Goal: Task Accomplishment & Management: Use online tool/utility

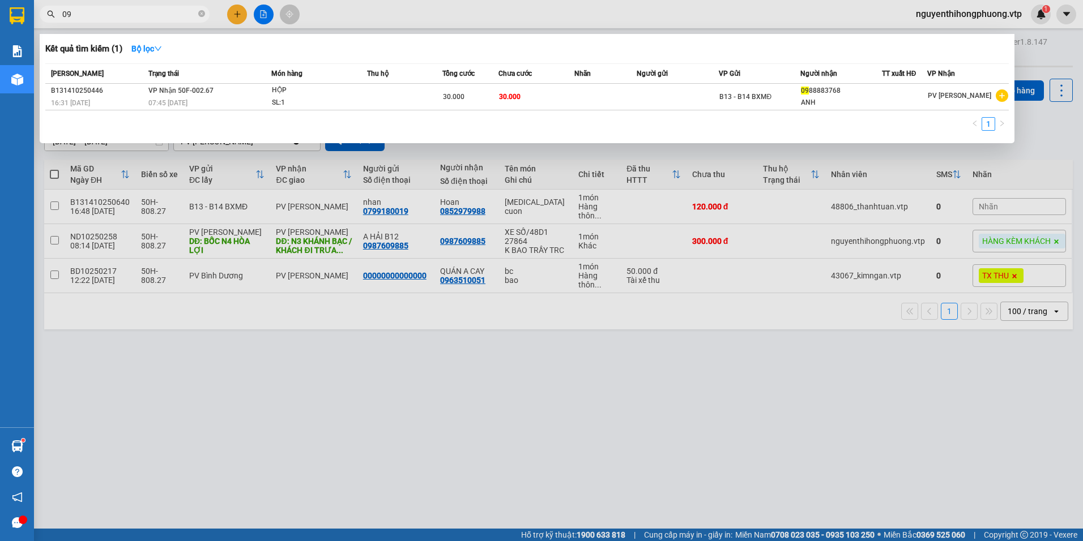
type input "0"
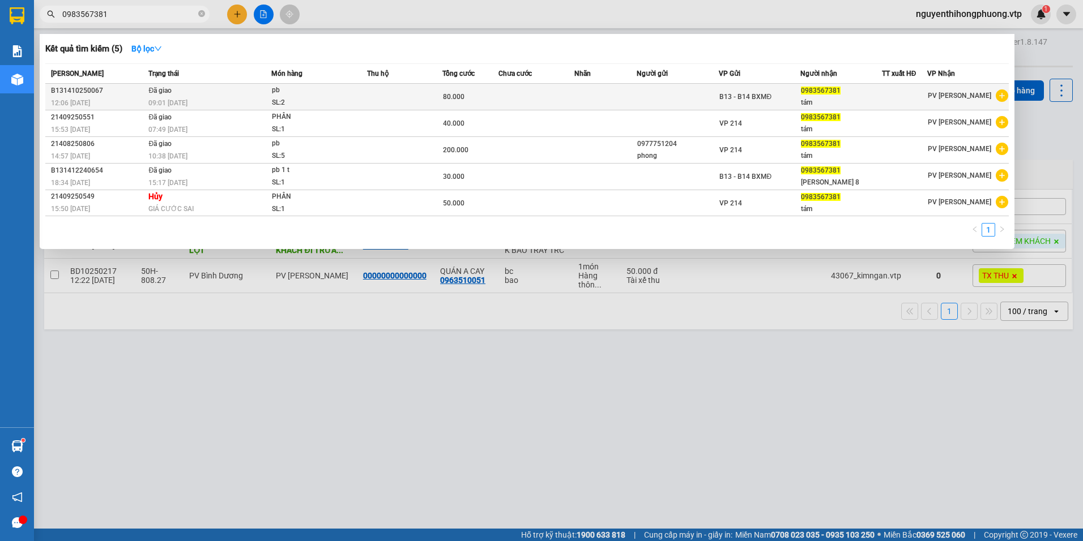
type input "0983567381"
click at [919, 93] on div at bounding box center [904, 97] width 44 height 12
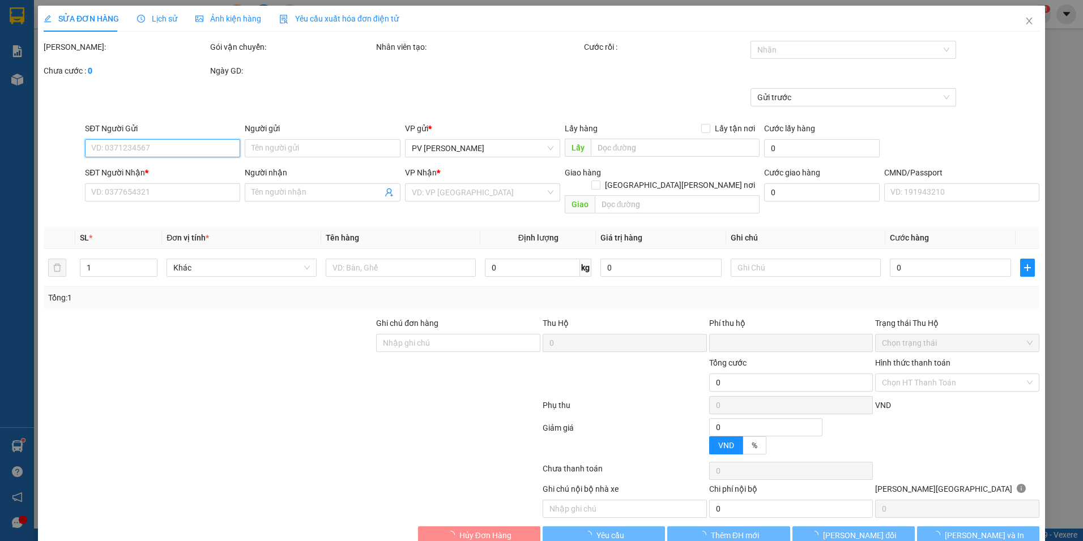
type input "0983567381"
type input "tám"
type input "0"
type input "80.000"
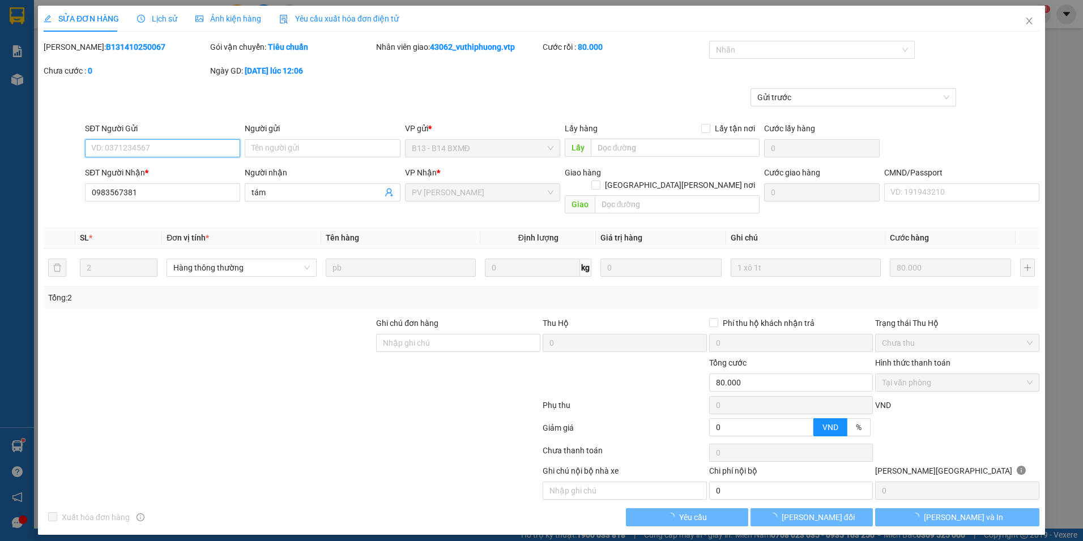
type input "4.000"
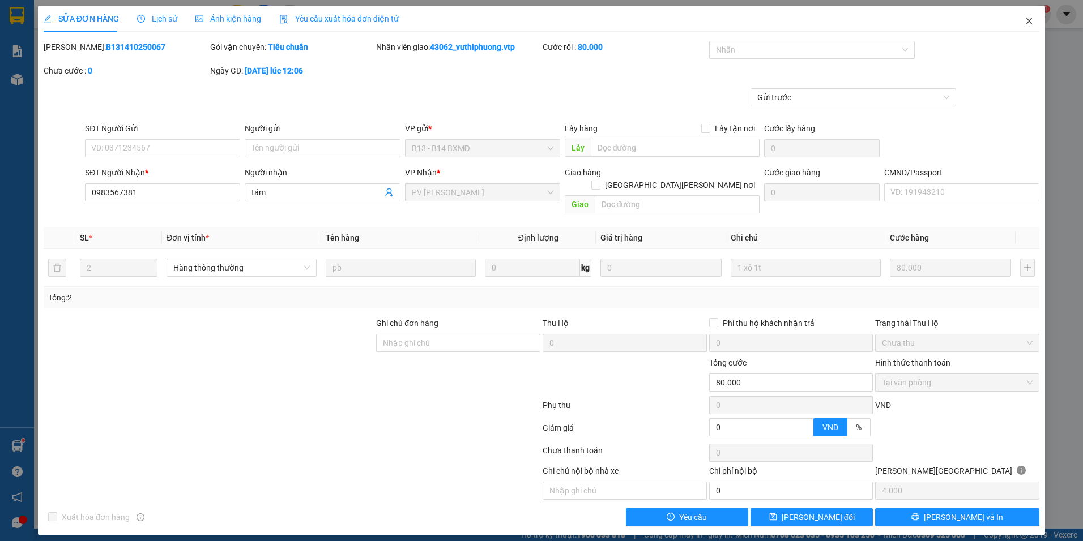
click at [1032, 19] on icon "close" at bounding box center [1029, 20] width 9 height 9
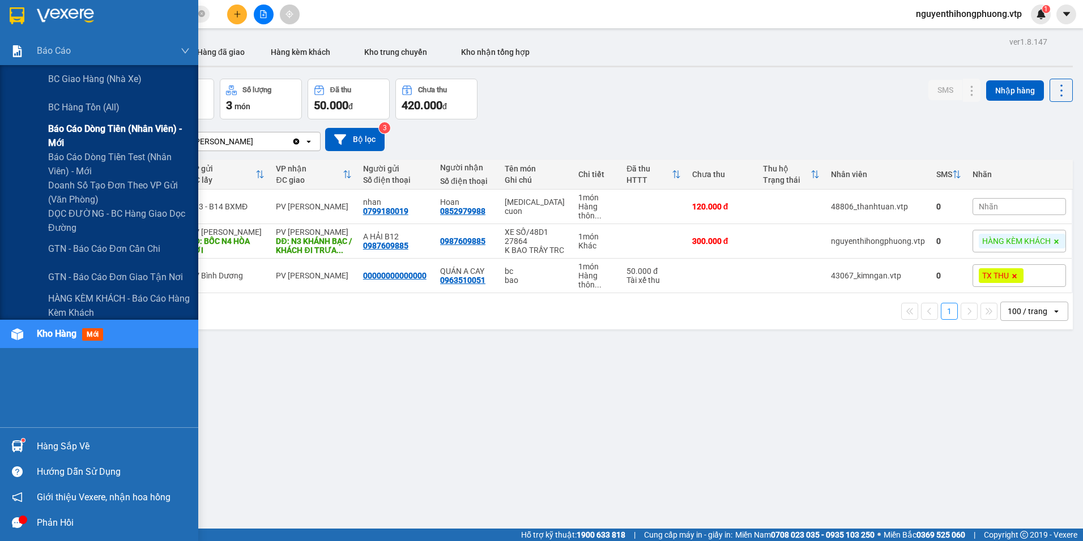
click at [93, 132] on span "Báo cáo dòng tiền (nhân viên) - mới" at bounding box center [119, 136] width 142 height 28
